Goal: Task Accomplishment & Management: Manage account settings

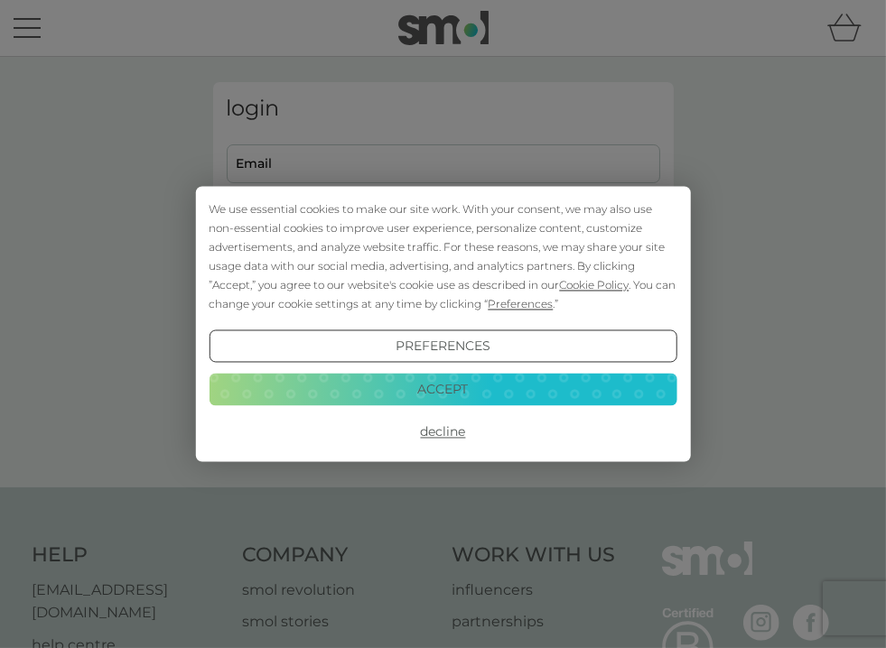
click at [441, 431] on button "Decline" at bounding box center [443, 432] width 468 height 33
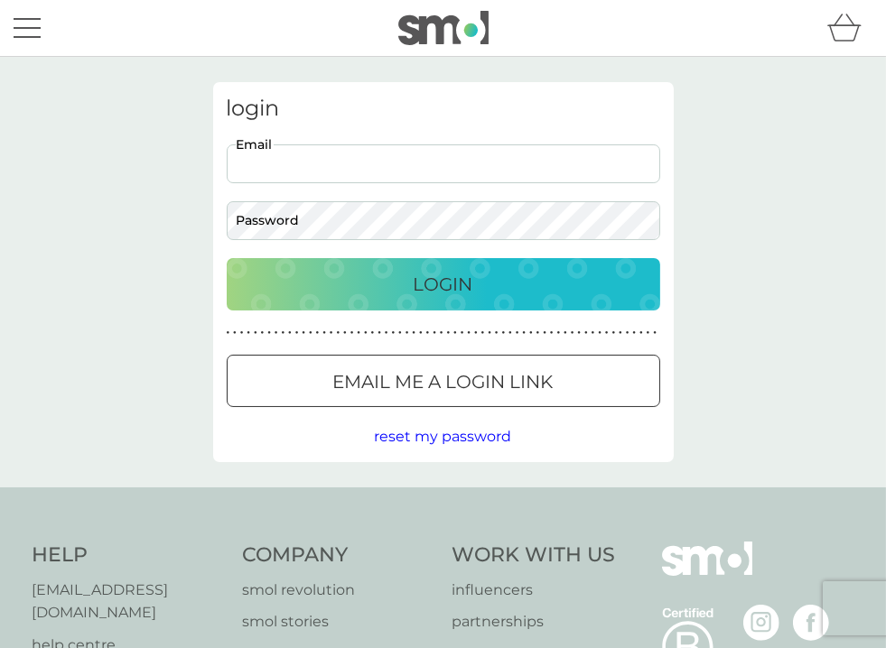
click at [332, 153] on input "Email" at bounding box center [443, 163] width 433 height 39
type input "[PERSON_NAME][EMAIL_ADDRESS][DOMAIN_NAME]"
click at [223, 37] on div at bounding box center [443, 28] width 868 height 34
click at [433, 279] on p "Login" at bounding box center [444, 284] width 60 height 29
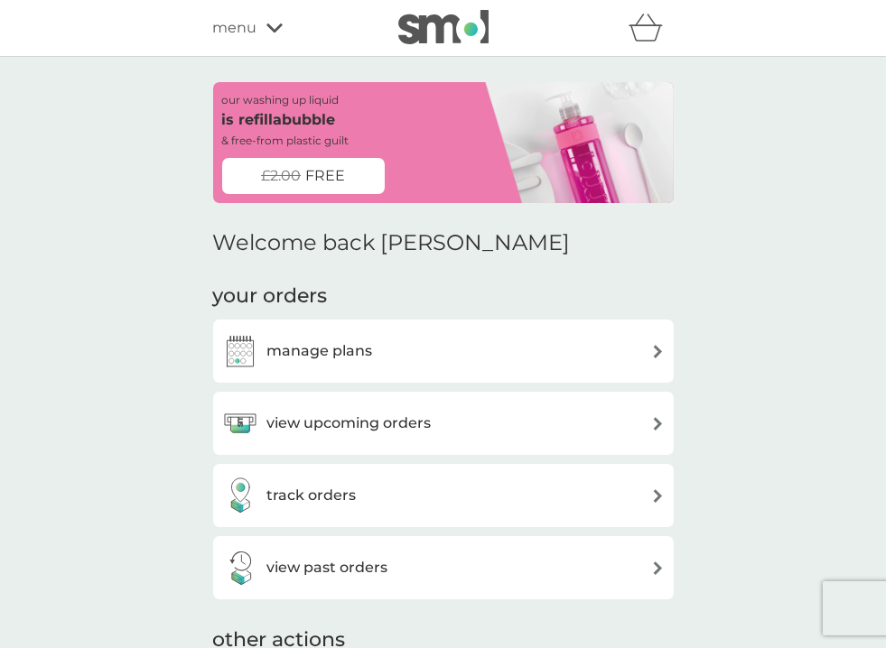
click at [655, 421] on img at bounding box center [658, 424] width 14 height 14
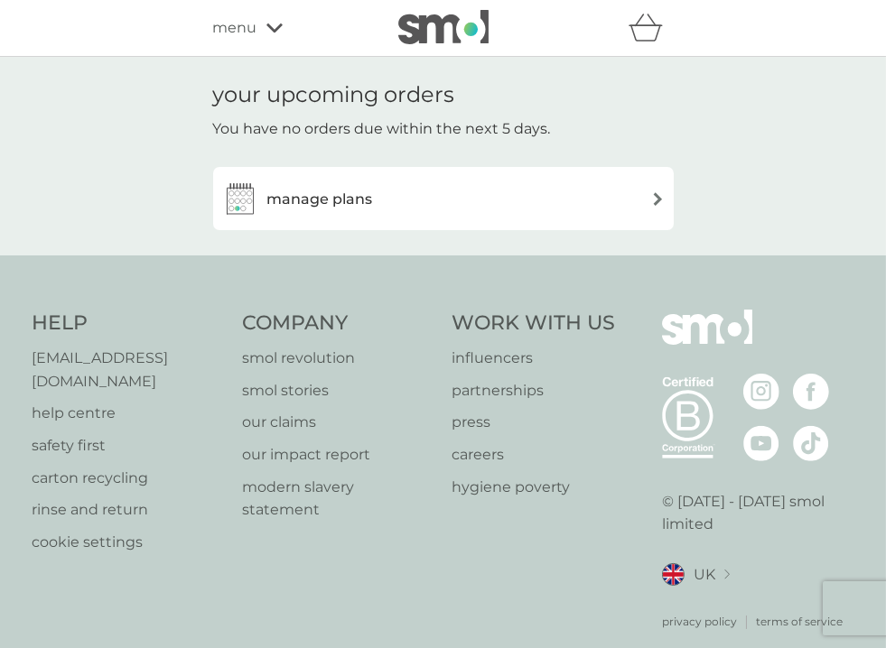
click at [645, 207] on div "manage plans" at bounding box center [443, 199] width 442 height 36
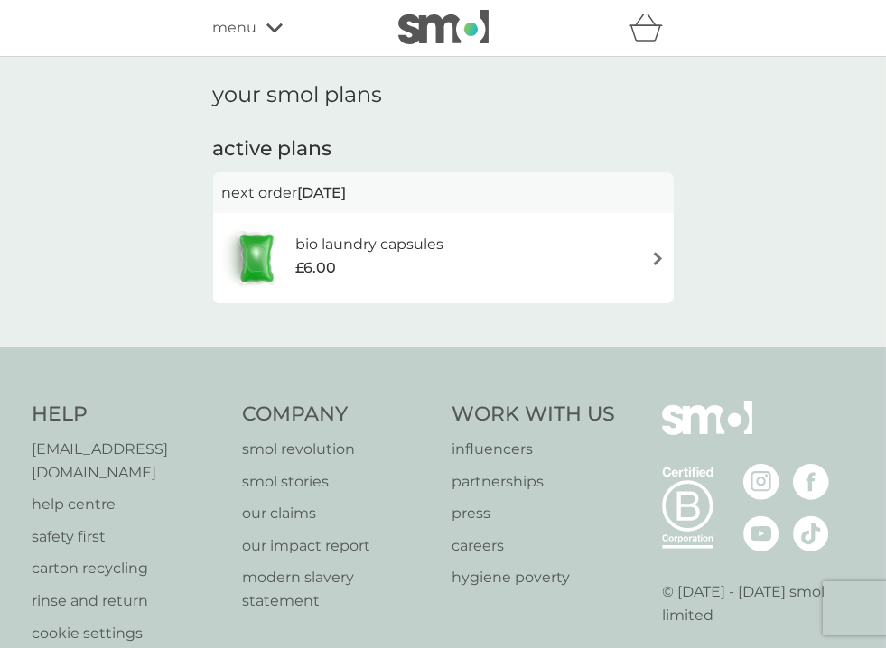
click at [654, 254] on img at bounding box center [658, 259] width 14 height 14
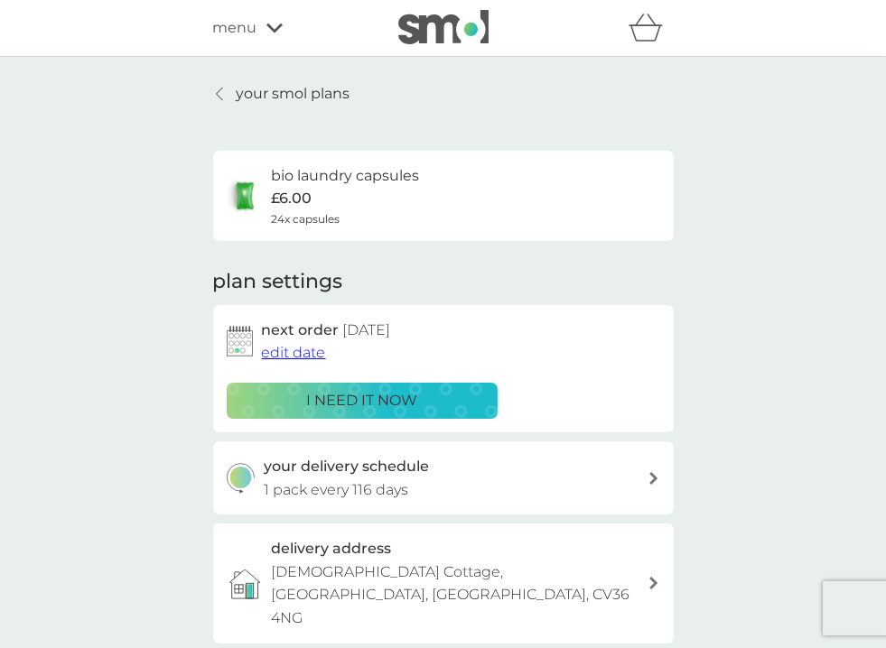
click at [305, 354] on span "edit date" at bounding box center [294, 352] width 64 height 17
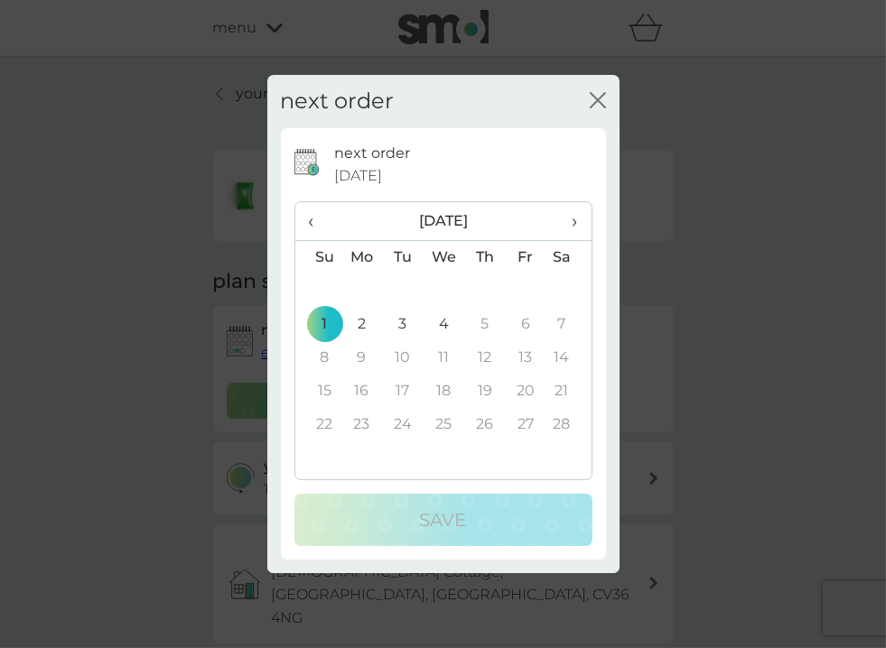
click at [572, 224] on span "›" at bounding box center [568, 221] width 18 height 38
click at [311, 223] on span "‹" at bounding box center [318, 221] width 19 height 38
click at [573, 216] on span "›" at bounding box center [568, 221] width 18 height 38
click at [310, 226] on span "‹" at bounding box center [318, 221] width 19 height 38
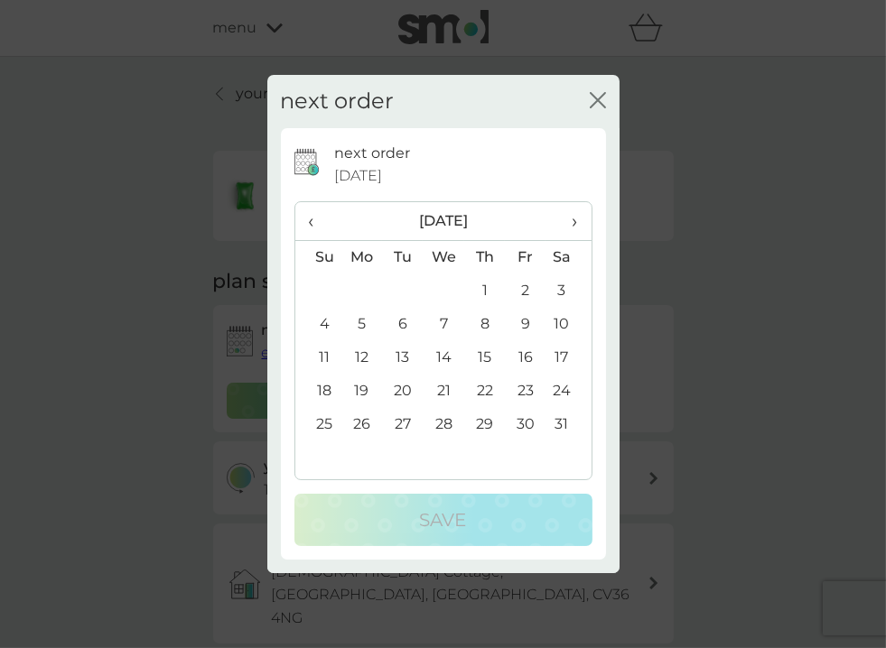
click at [310, 226] on span "‹" at bounding box center [318, 221] width 19 height 38
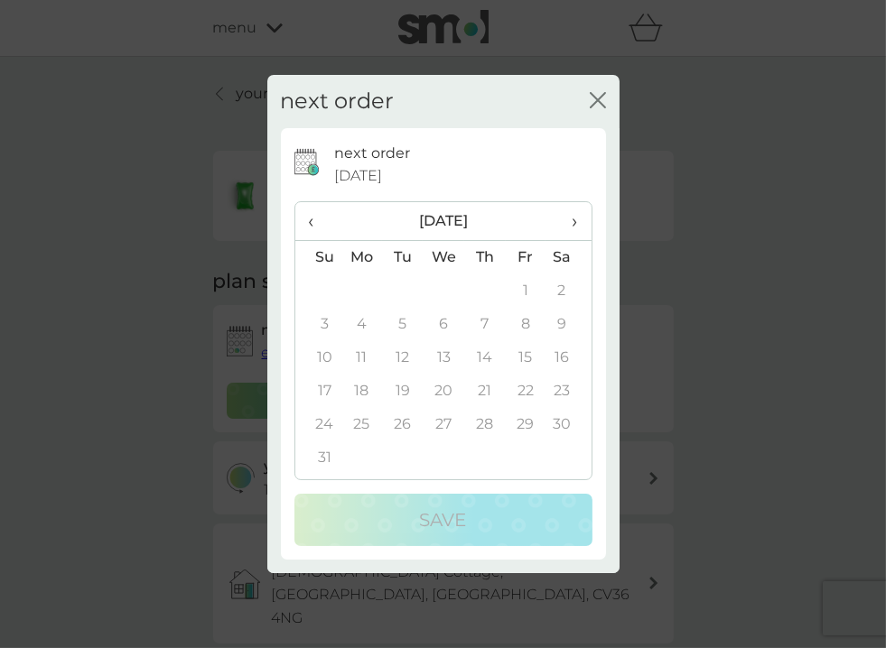
click at [310, 226] on span "‹" at bounding box center [318, 221] width 19 height 38
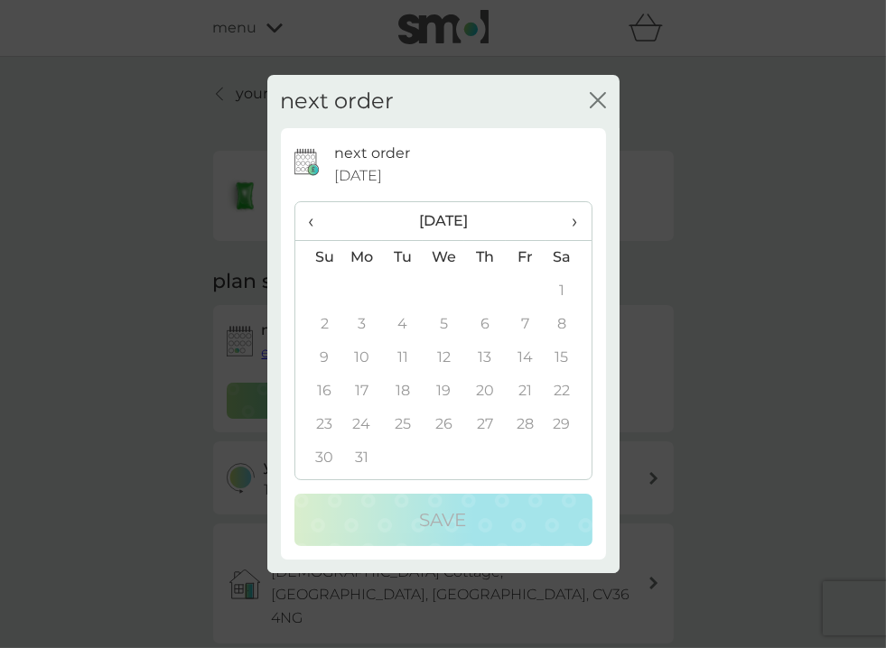
click at [310, 226] on span "‹" at bounding box center [318, 221] width 19 height 38
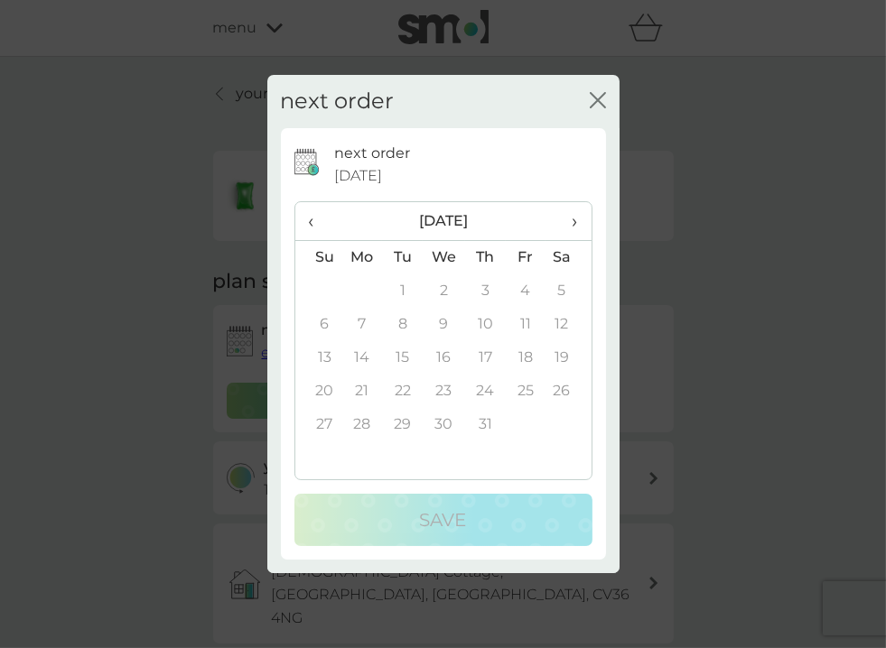
click at [310, 226] on span "‹" at bounding box center [318, 221] width 19 height 38
click at [570, 222] on span "›" at bounding box center [568, 221] width 18 height 38
click at [311, 222] on span "‹" at bounding box center [318, 221] width 19 height 38
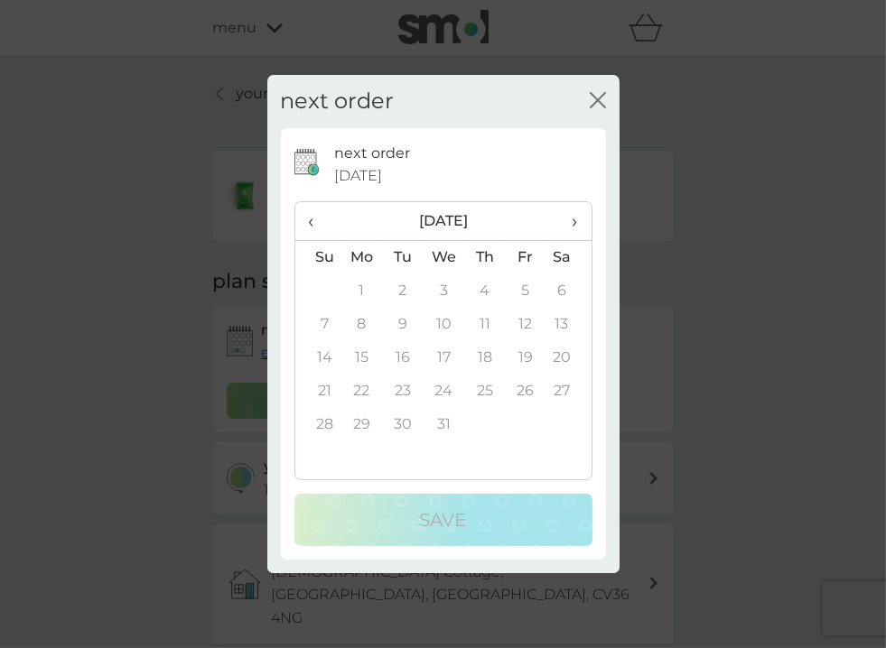
click at [311, 222] on span "‹" at bounding box center [318, 221] width 19 height 38
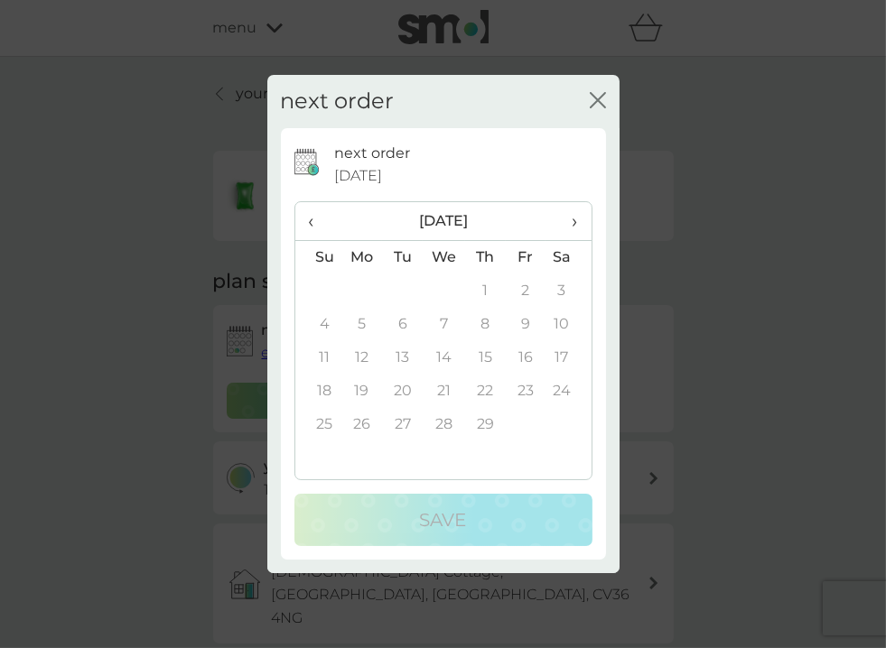
click at [311, 222] on span "‹" at bounding box center [318, 221] width 19 height 38
click at [598, 100] on icon "close" at bounding box center [601, 100] width 7 height 14
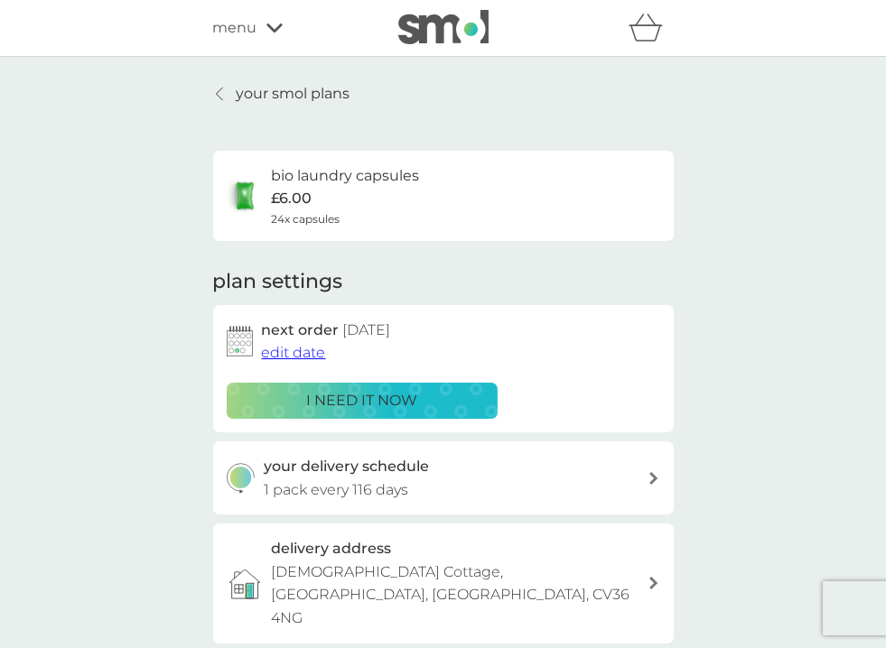
click at [218, 88] on icon at bounding box center [219, 94] width 7 height 14
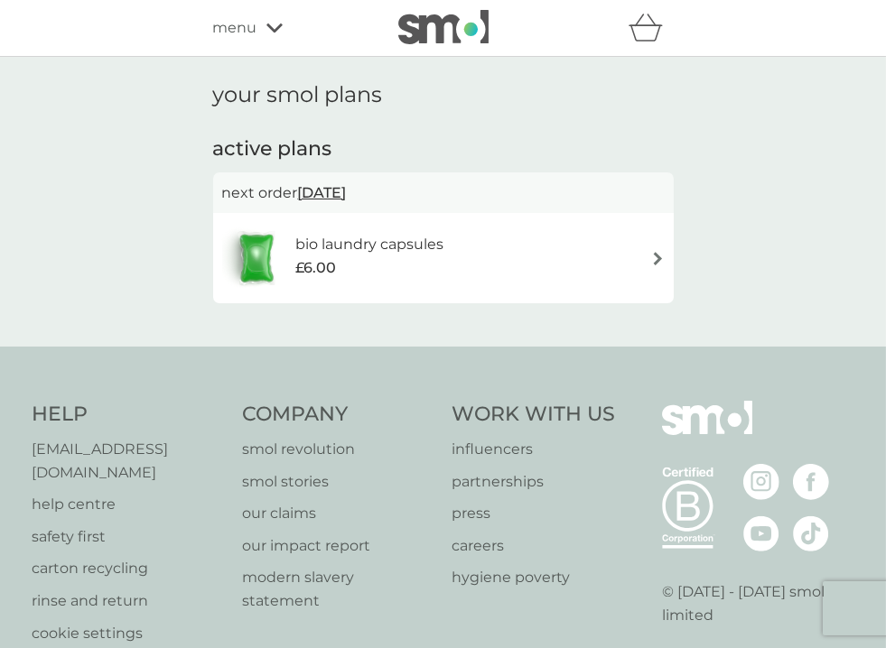
click at [269, 24] on icon at bounding box center [274, 28] width 16 height 11
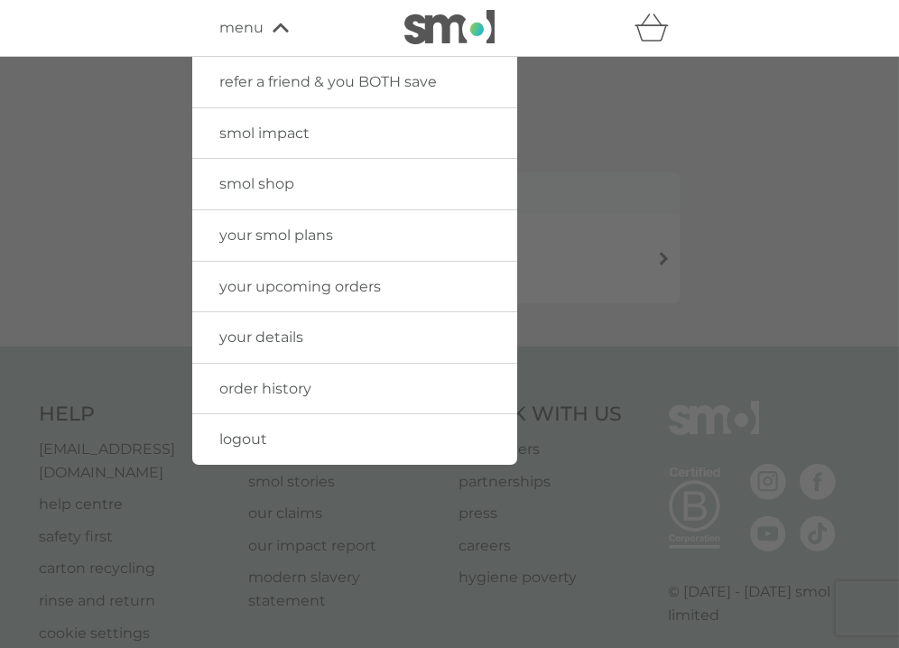
click at [327, 240] on span "your smol plans" at bounding box center [276, 235] width 114 height 17
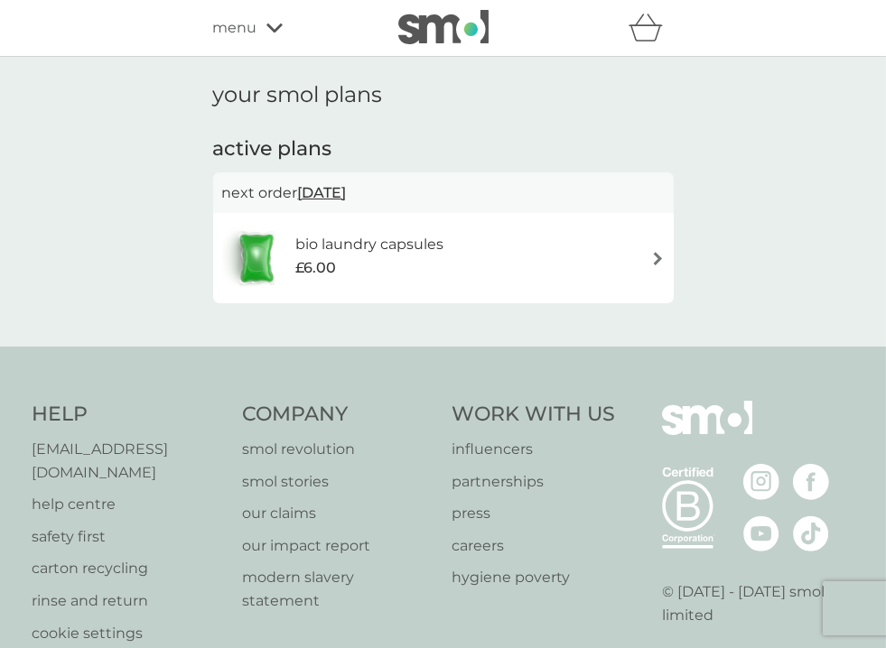
click at [752, 165] on div "your smol plans active plans next order 1 Feb 2026 bio laundry capsules £6.00" at bounding box center [443, 202] width 886 height 290
